Goal: Check status: Check status

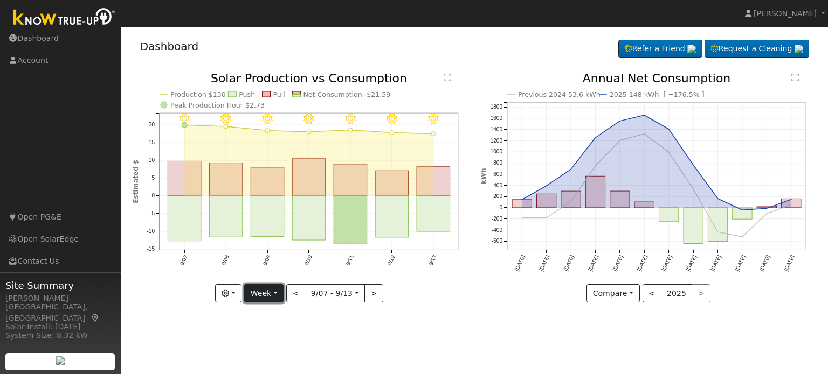
click at [280, 296] on button "Week" at bounding box center [263, 293] width 39 height 18
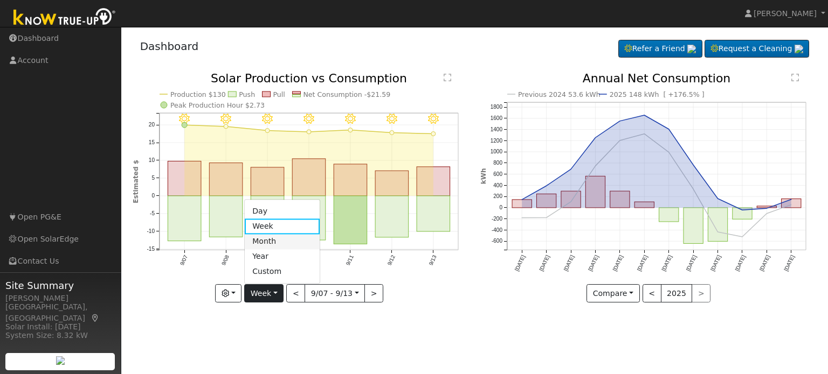
click at [283, 245] on link "Month" at bounding box center [282, 241] width 75 height 15
click at [0, 0] on div at bounding box center [0, 0] width 0 height 0
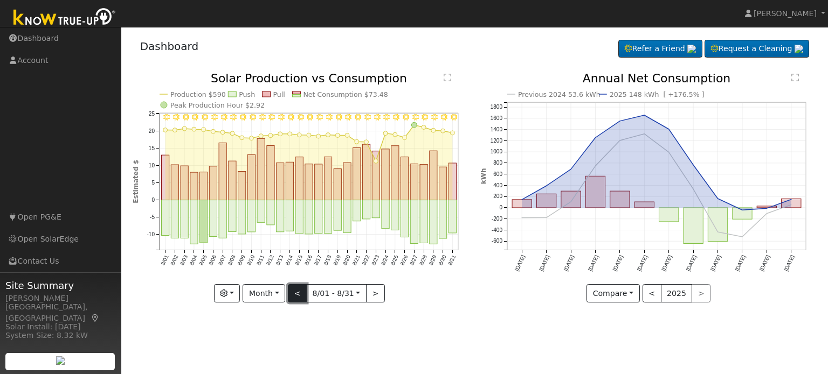
click at [299, 293] on button "<" at bounding box center [297, 293] width 19 height 18
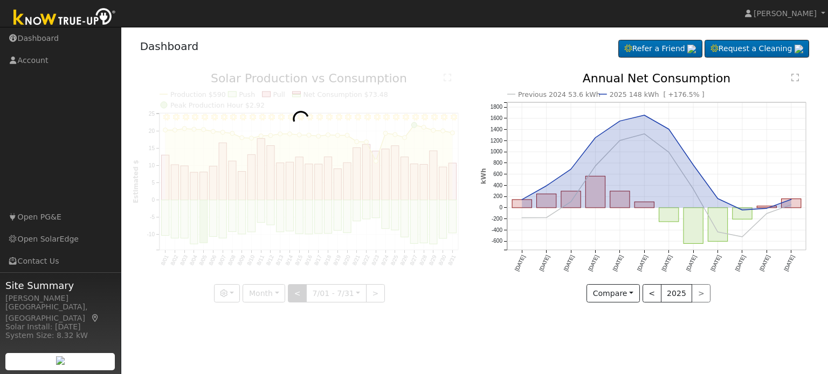
click at [299, 293] on div at bounding box center [301, 188] width 336 height 230
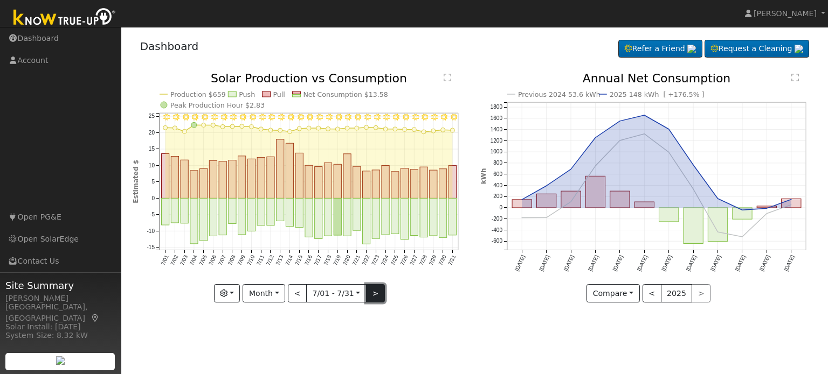
click at [374, 295] on button ">" at bounding box center [375, 293] width 19 height 18
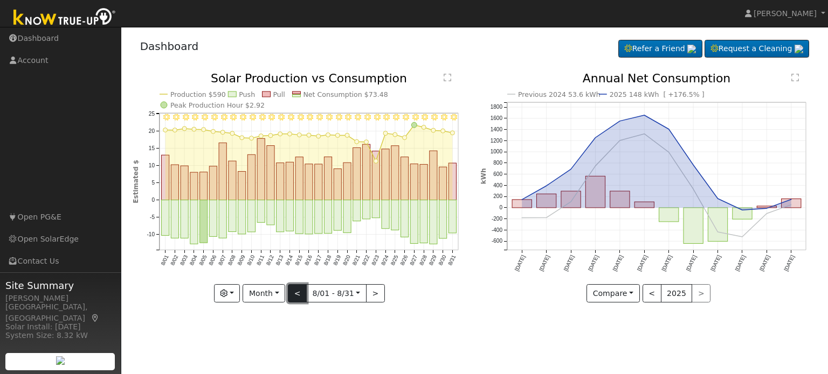
click at [297, 293] on button "<" at bounding box center [297, 293] width 19 height 18
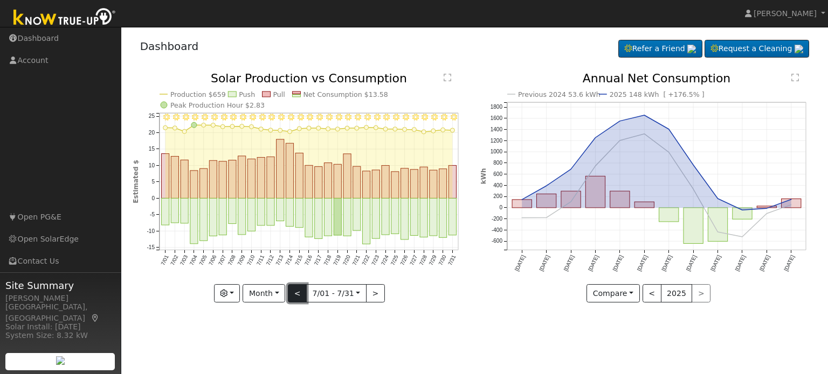
click at [297, 293] on button "<" at bounding box center [297, 293] width 19 height 18
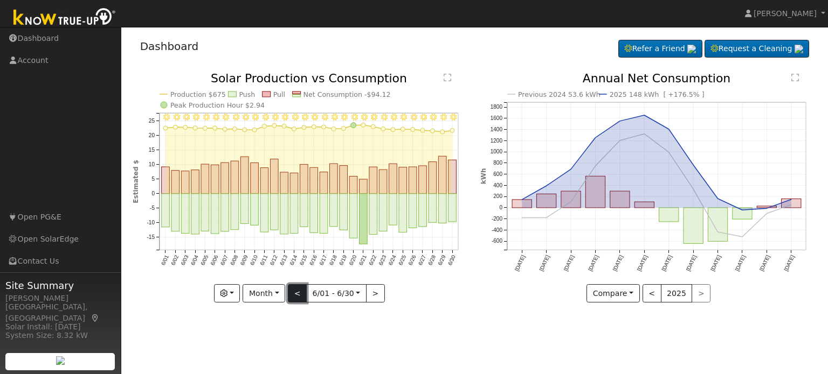
click at [301, 295] on button "<" at bounding box center [297, 293] width 19 height 18
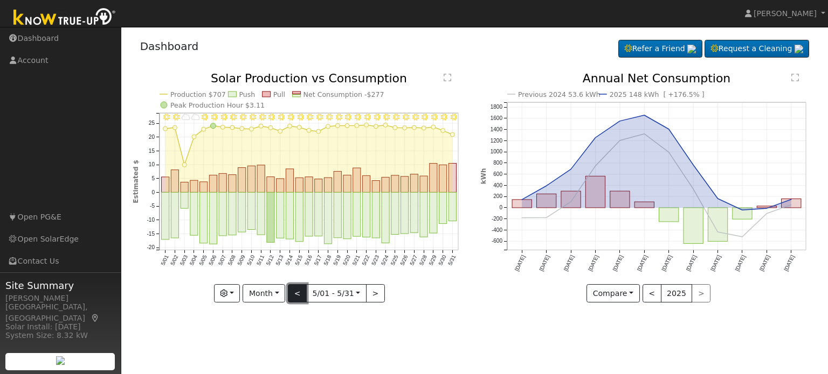
click at [299, 293] on button "<" at bounding box center [297, 293] width 19 height 18
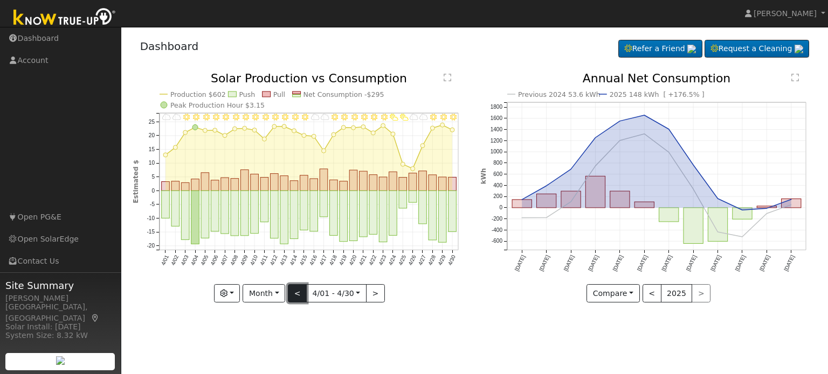
click at [299, 293] on button "<" at bounding box center [297, 293] width 19 height 18
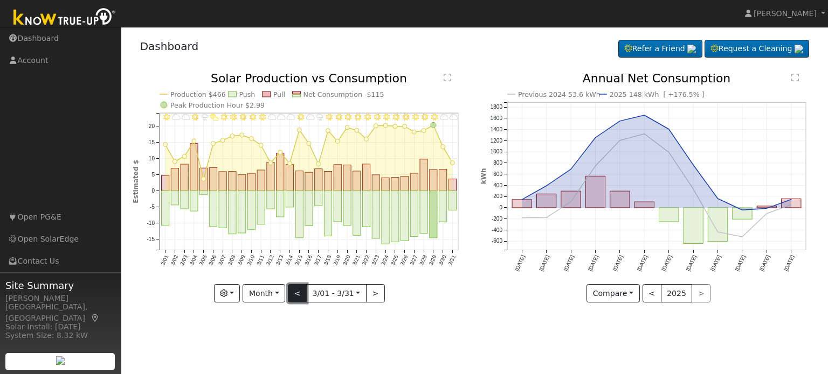
click at [299, 293] on button "<" at bounding box center [297, 293] width 19 height 18
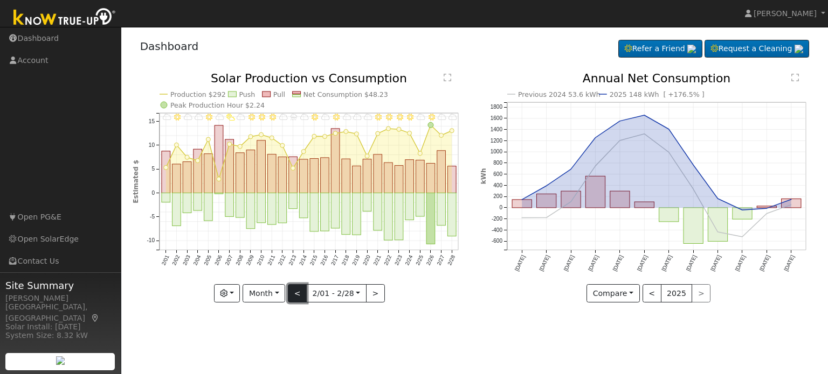
click at [299, 293] on button "<" at bounding box center [297, 293] width 19 height 18
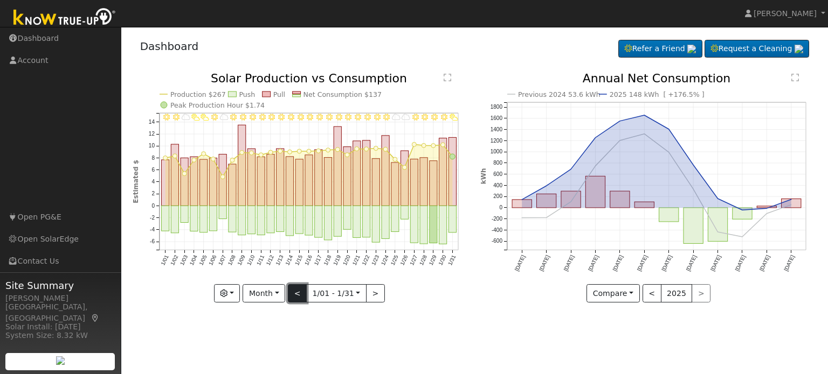
click at [299, 293] on button "<" at bounding box center [297, 293] width 19 height 18
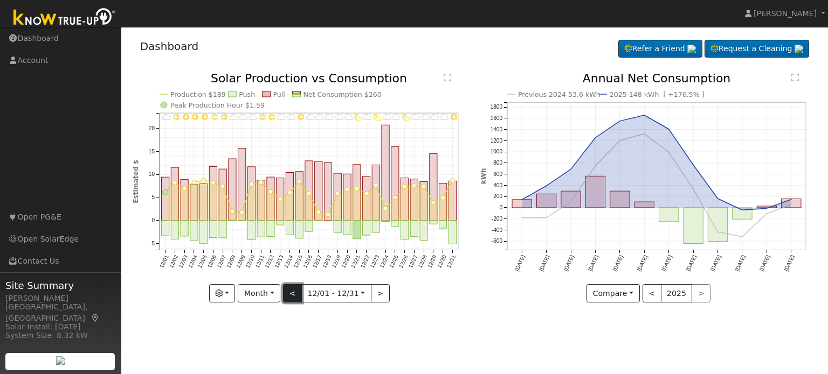
click at [299, 293] on button "<" at bounding box center [292, 293] width 19 height 18
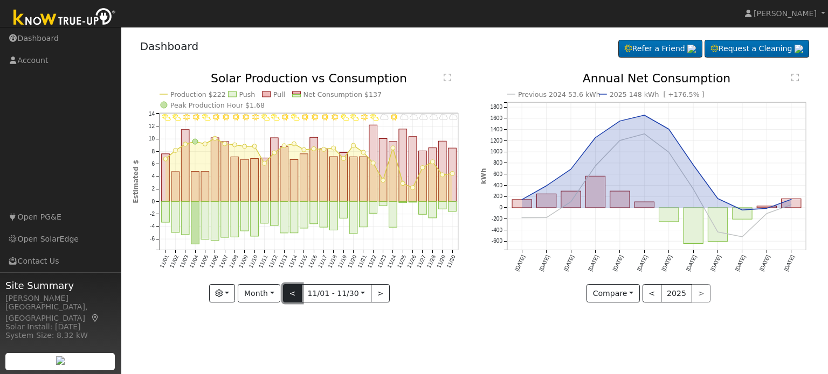
click at [296, 291] on button "<" at bounding box center [292, 293] width 19 height 18
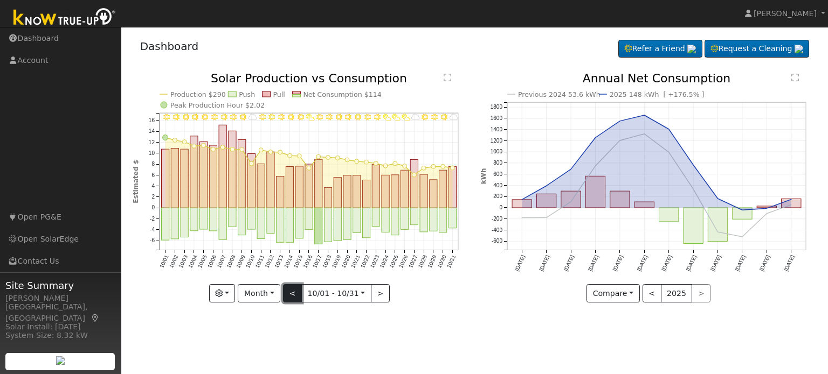
click at [295, 296] on button "<" at bounding box center [292, 293] width 19 height 18
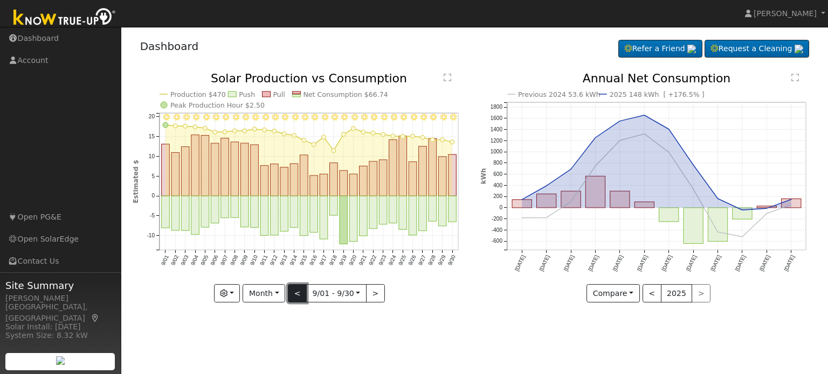
click at [295, 300] on button "<" at bounding box center [297, 293] width 19 height 18
type input "[DATE]"
